Goal: Communication & Community: Answer question/provide support

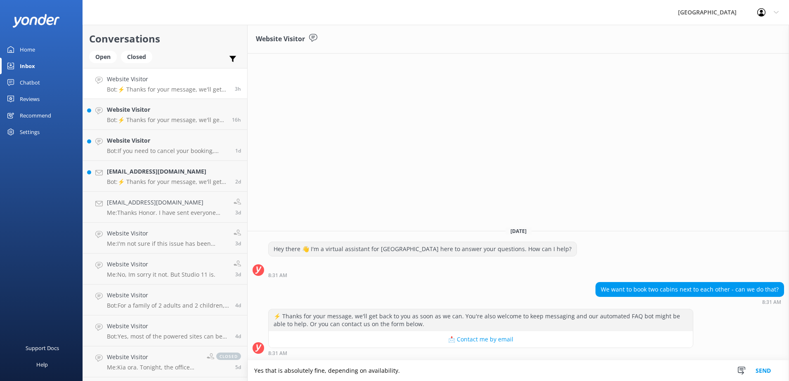
click at [412, 373] on textarea "Yes that is absolutely fine, depending on availability." at bounding box center [519, 371] width 542 height 21
type textarea "Yes that is absolutely fine, depending on availability. Just give us a call or …"
click at [761, 371] on button "Send" at bounding box center [763, 371] width 31 height 21
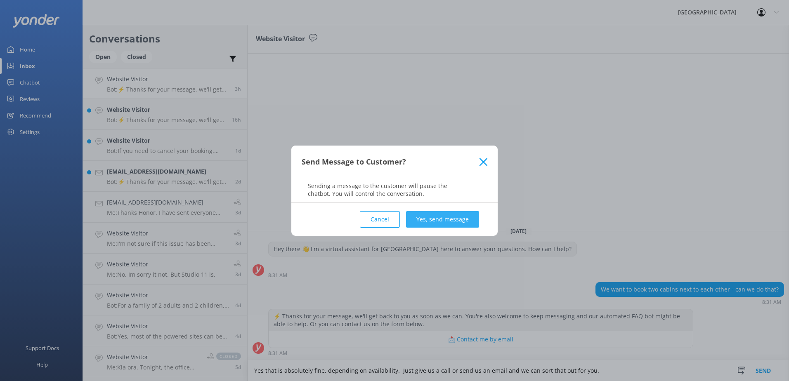
click at [459, 216] on button "Yes, send message" at bounding box center [442, 219] width 73 height 17
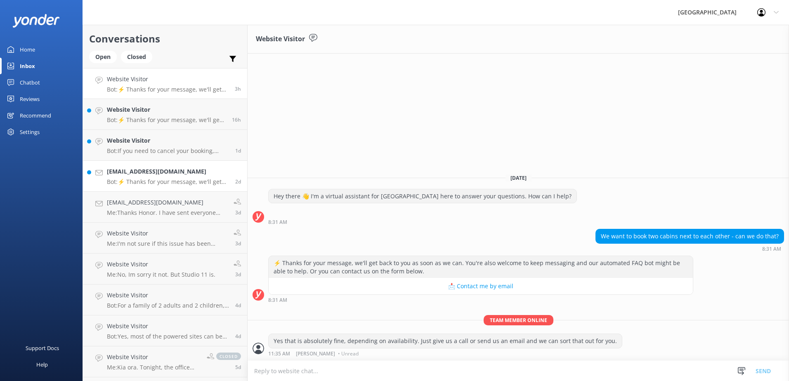
click at [151, 171] on h4 "[EMAIL_ADDRESS][DOMAIN_NAME]" at bounding box center [168, 171] width 122 height 9
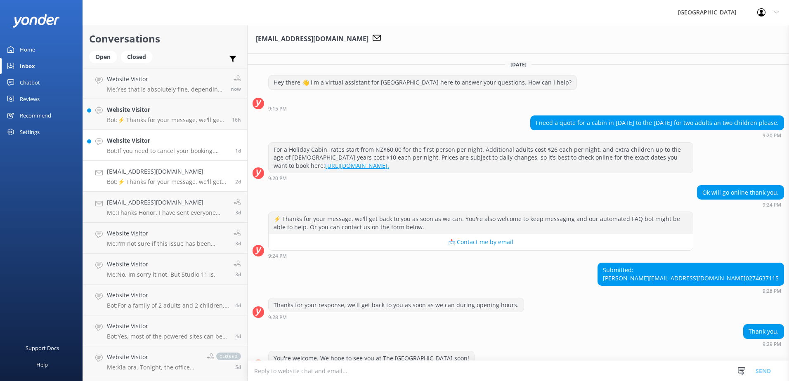
click at [148, 148] on p "Bot: If you need to cancel your booking, please contact our friendly reception …" at bounding box center [168, 150] width 122 height 7
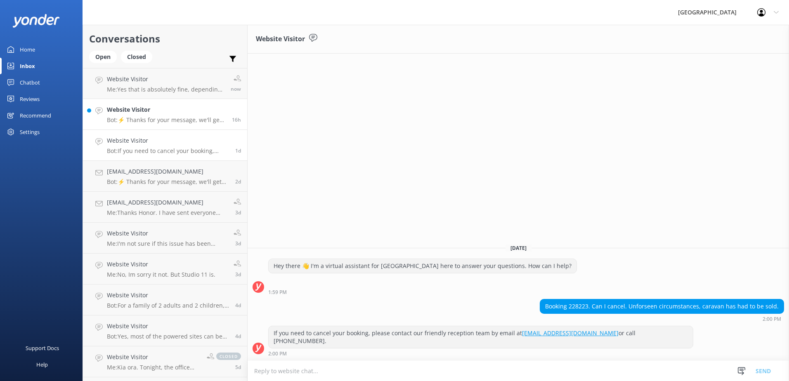
click at [165, 104] on link "Website Visitor Bot: ⚡ Thanks for your message, we'll get back to you as soon a…" at bounding box center [165, 114] width 164 height 31
